Goal: Find specific page/section: Find specific page/section

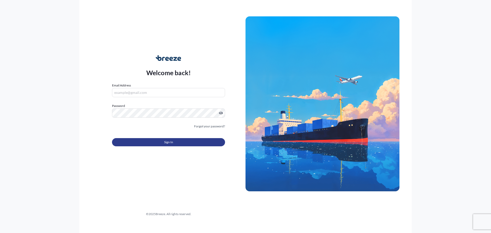
type input "[PERSON_NAME][EMAIL_ADDRESS][DOMAIN_NAME]"
click at [187, 144] on button "Sign In" at bounding box center [168, 142] width 113 height 8
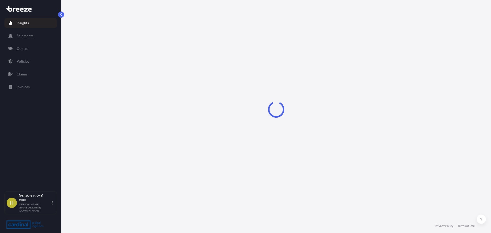
select select "2025"
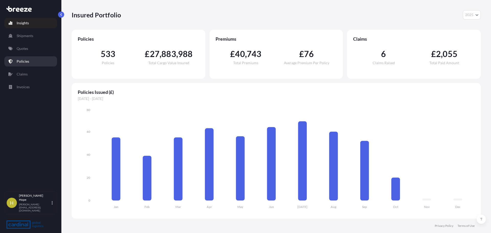
click at [27, 63] on p "Policies" at bounding box center [23, 61] width 13 height 5
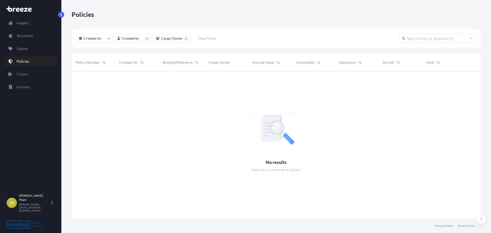
scroll to position [146, 405]
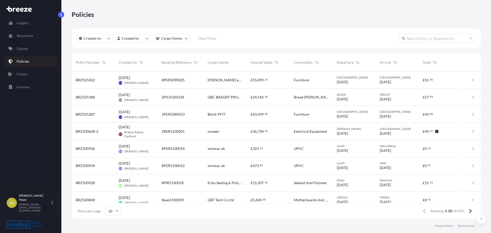
click at [425, 39] on input "text" at bounding box center [437, 38] width 77 height 9
drag, startPoint x: 422, startPoint y: 38, endPoint x: 253, endPoint y: 34, distance: 169.6
click at [335, 39] on div "Created on Created by Cargo Owner Clear Filters" at bounding box center [276, 38] width 409 height 19
click at [160, 38] on html "Insights Shipments Quotes Policies Claims Invoices H Hannah Hope [EMAIL_ADDRESS…" at bounding box center [245, 116] width 491 height 233
click at [183, 38] on html "Insights Shipments Quotes Policies Claims Invoices H Hannah Hope [EMAIL_ADDRESS…" at bounding box center [245, 116] width 491 height 233
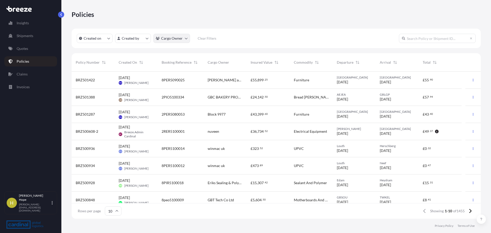
click at [158, 38] on html "Insights Shipments Quotes Policies Claims Invoices H Hannah Hope [EMAIL_ADDRESS…" at bounding box center [245, 116] width 491 height 233
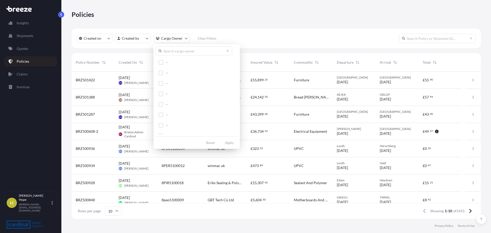
click at [167, 51] on input "text" at bounding box center [193, 50] width 77 height 9
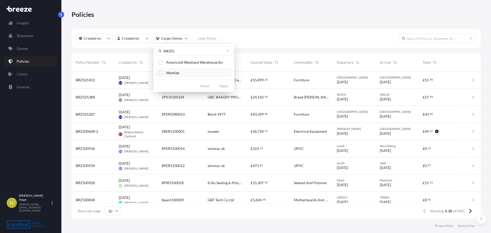
type input "WESTL"
click at [171, 71] on span "Westlab" at bounding box center [172, 72] width 13 height 5
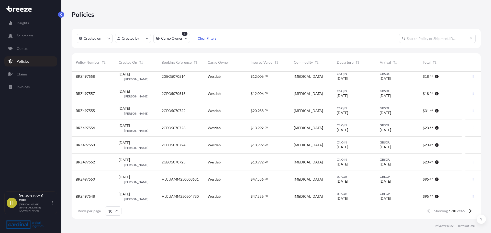
scroll to position [40, 0]
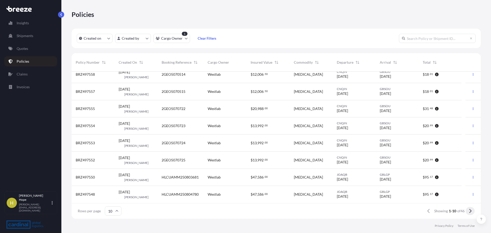
click at [471, 212] on icon at bounding box center [470, 211] width 2 height 4
click at [470, 212] on icon at bounding box center [470, 211] width 3 height 5
click at [202, 175] on div "HLCUAMM250603144" at bounding box center [181, 177] width 46 height 17
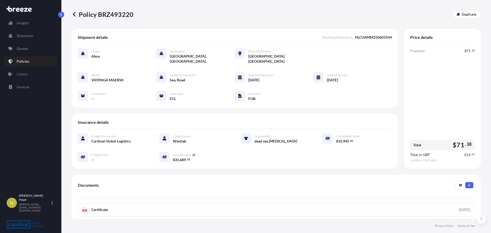
click at [297, 76] on div "Vessel VAYENGA MAERSK Mode of Transport Sea, Road Date of Departure [DATE] Date…" at bounding box center [235, 86] width 314 height 29
click at [383, 38] on span "HLCUAMM250603144" at bounding box center [373, 37] width 37 height 5
copy span "HLCUAMM250603144"
click at [386, 13] on div "Policy BRZ493220 Duplicate" at bounding box center [276, 14] width 409 height 8
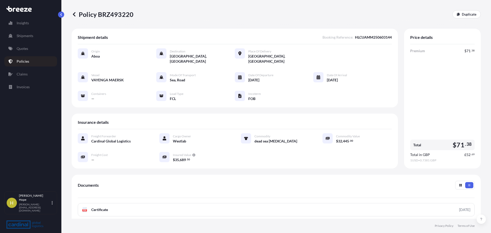
click at [149, 14] on div "Policy BRZ493220 Duplicate" at bounding box center [276, 14] width 409 height 8
click at [74, 14] on icon at bounding box center [74, 14] width 5 height 5
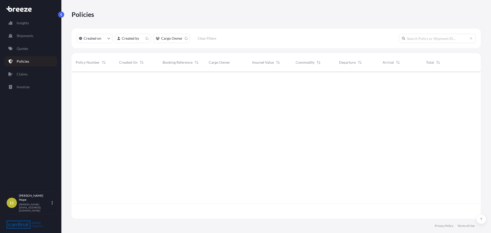
scroll to position [146, 405]
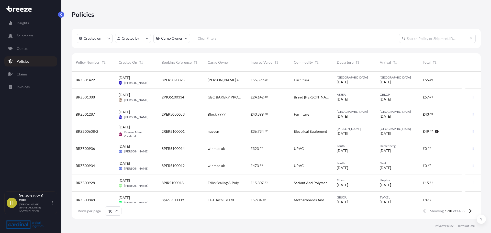
click at [351, 22] on div "Policies" at bounding box center [276, 14] width 409 height 29
click at [71, 19] on div "Policies Created on Created by Cargo Owner Clear Filters Policy Number Created …" at bounding box center [276, 109] width 430 height 219
click at [63, 12] on button "button" at bounding box center [61, 15] width 6 height 6
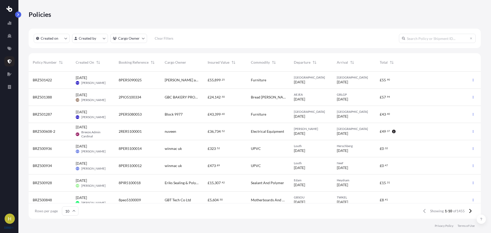
scroll to position [146, 448]
